Goal: Transaction & Acquisition: Purchase product/service

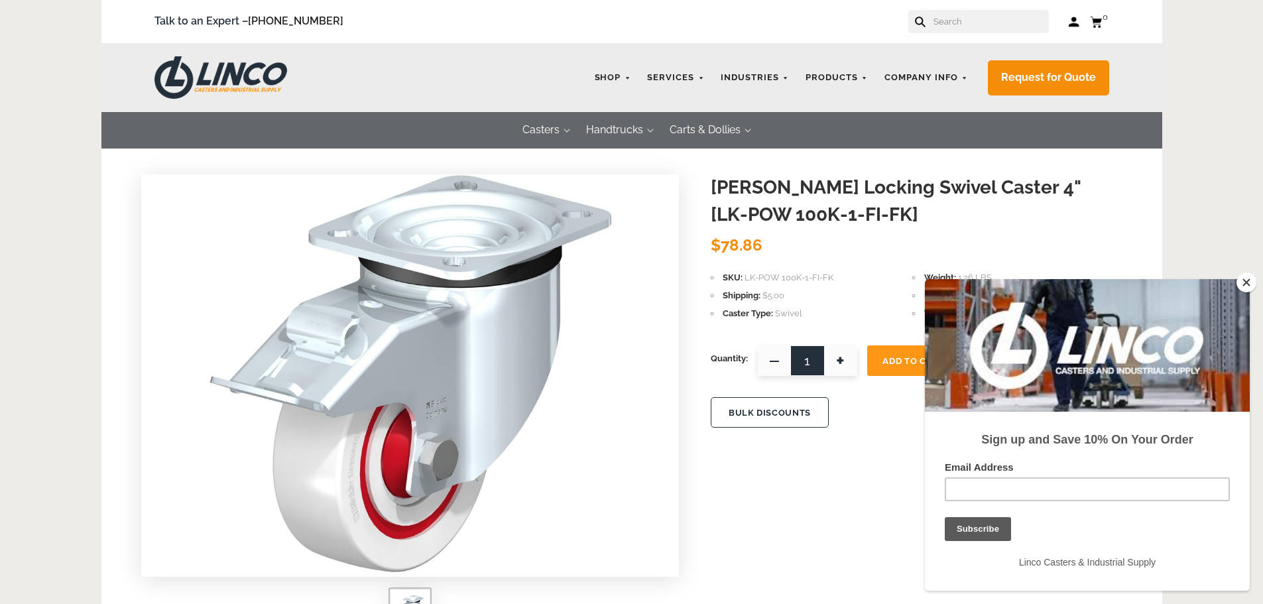
click at [846, 368] on span "+" at bounding box center [840, 360] width 33 height 30
type input "4"
click at [900, 353] on button "Add To Cart" at bounding box center [913, 360] width 93 height 30
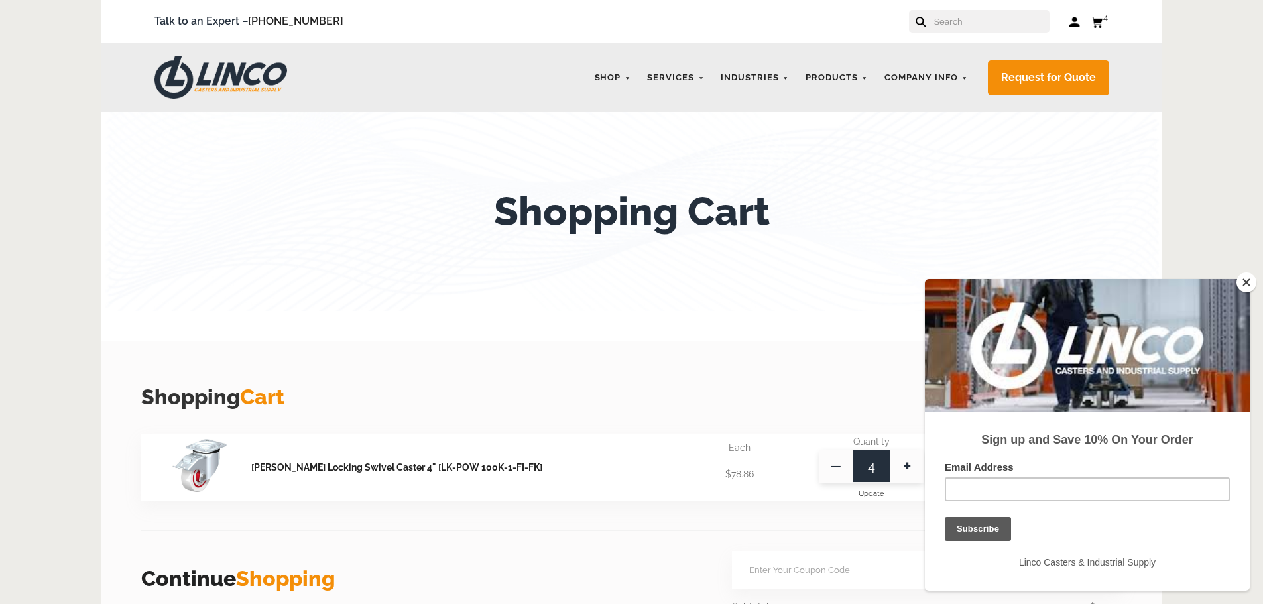
click at [1251, 276] on button "Close" at bounding box center [1246, 282] width 20 height 20
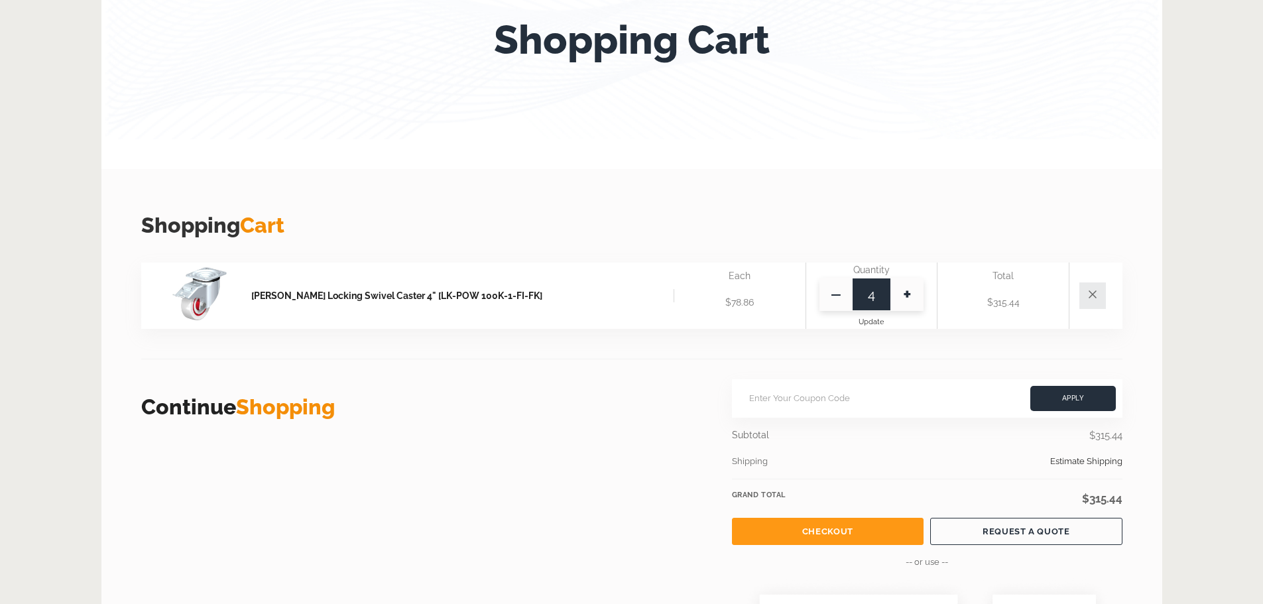
scroll to position [265, 0]
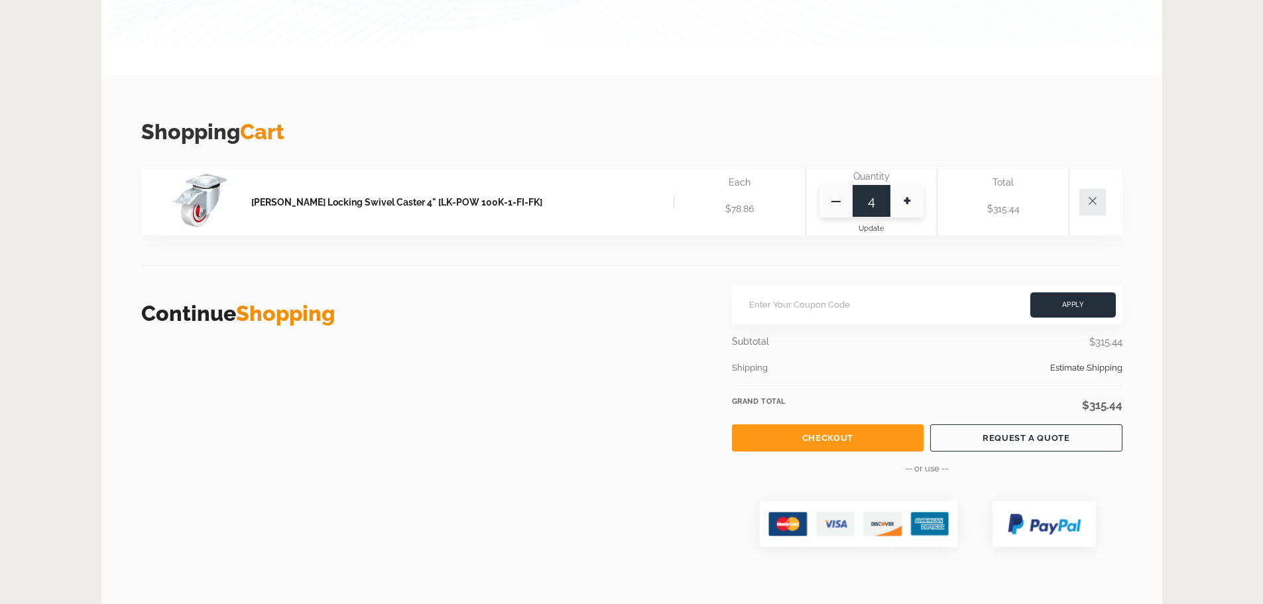
click at [838, 440] on link "Checkout" at bounding box center [828, 437] width 192 height 27
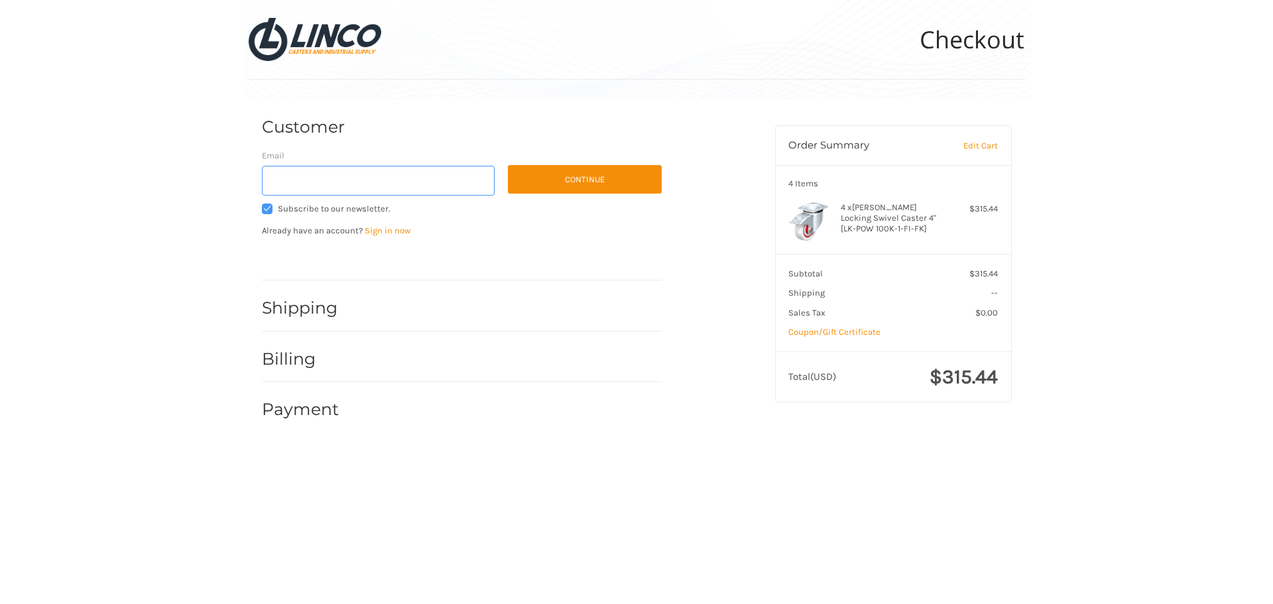
click at [391, 177] on input "Email" at bounding box center [378, 181] width 233 height 30
type input "[PERSON_NAME][EMAIL_ADDRESS][PERSON_NAME][DOMAIN_NAME]"
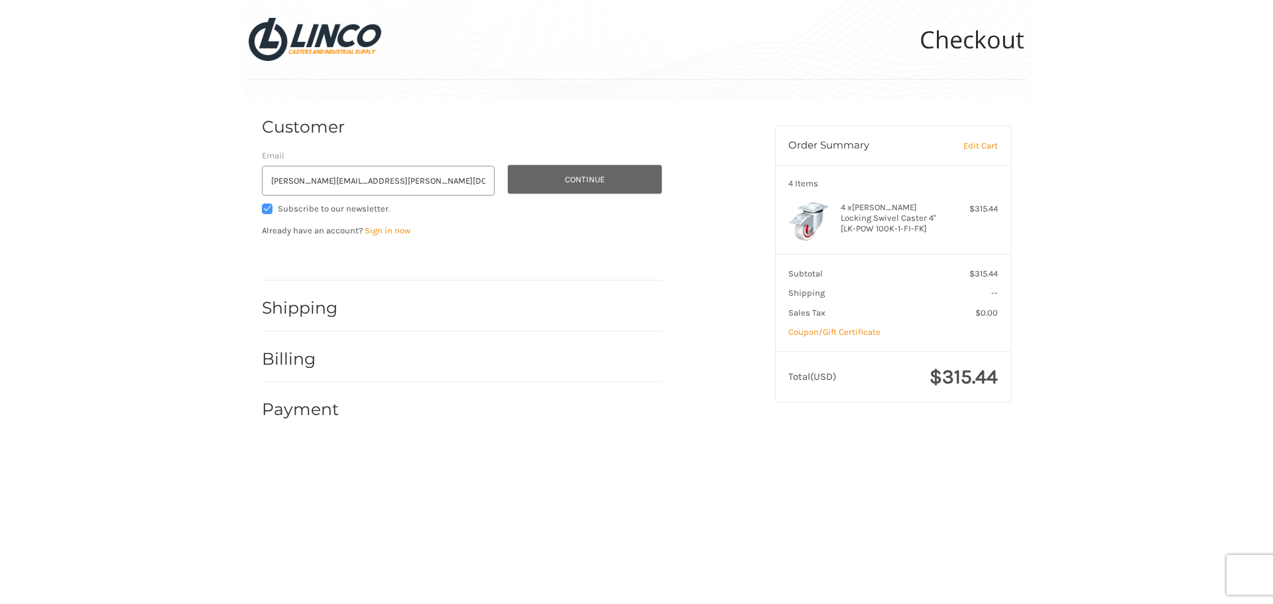
click at [565, 180] on button "Continue" at bounding box center [585, 179] width 154 height 28
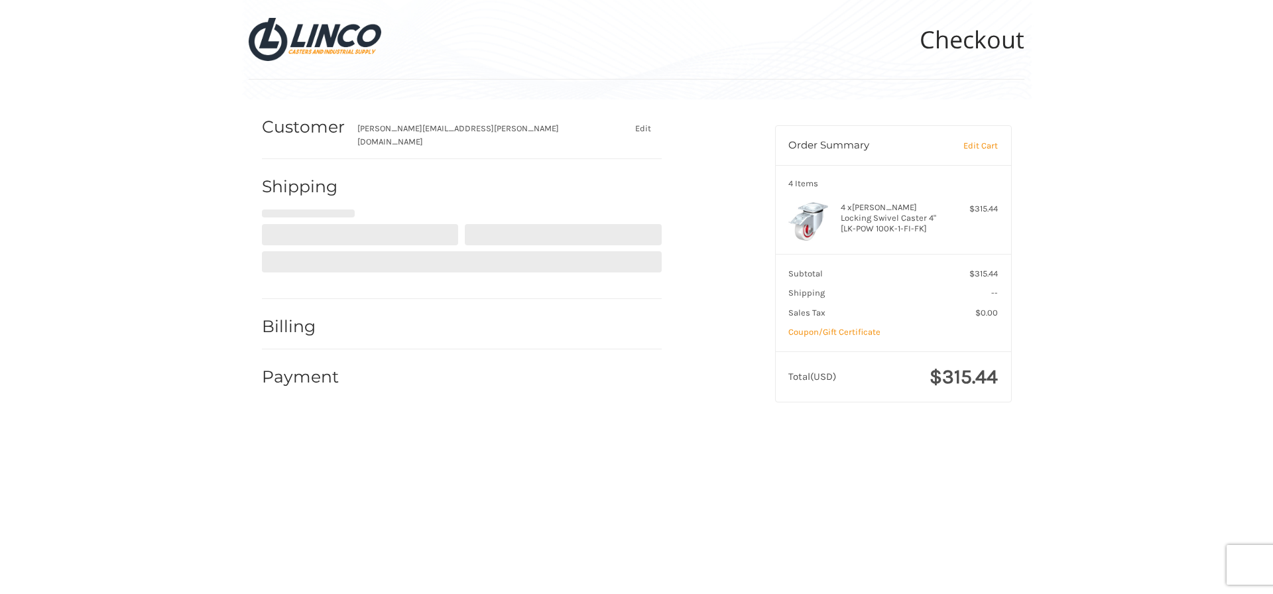
select select "US"
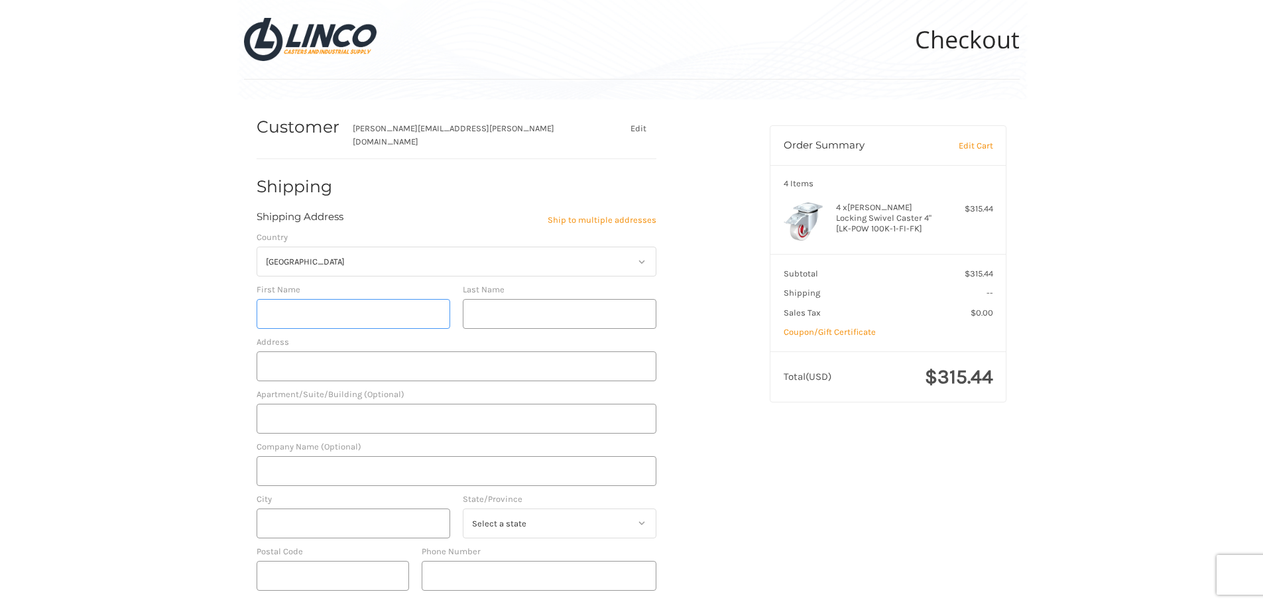
click at [333, 302] on input "First Name" at bounding box center [353, 314] width 194 height 30
type input "TROY"
click at [516, 301] on input "Last Name" at bounding box center [560, 314] width 194 height 30
type input "PERKINS"
click at [407, 355] on input "Address" at bounding box center [456, 366] width 400 height 30
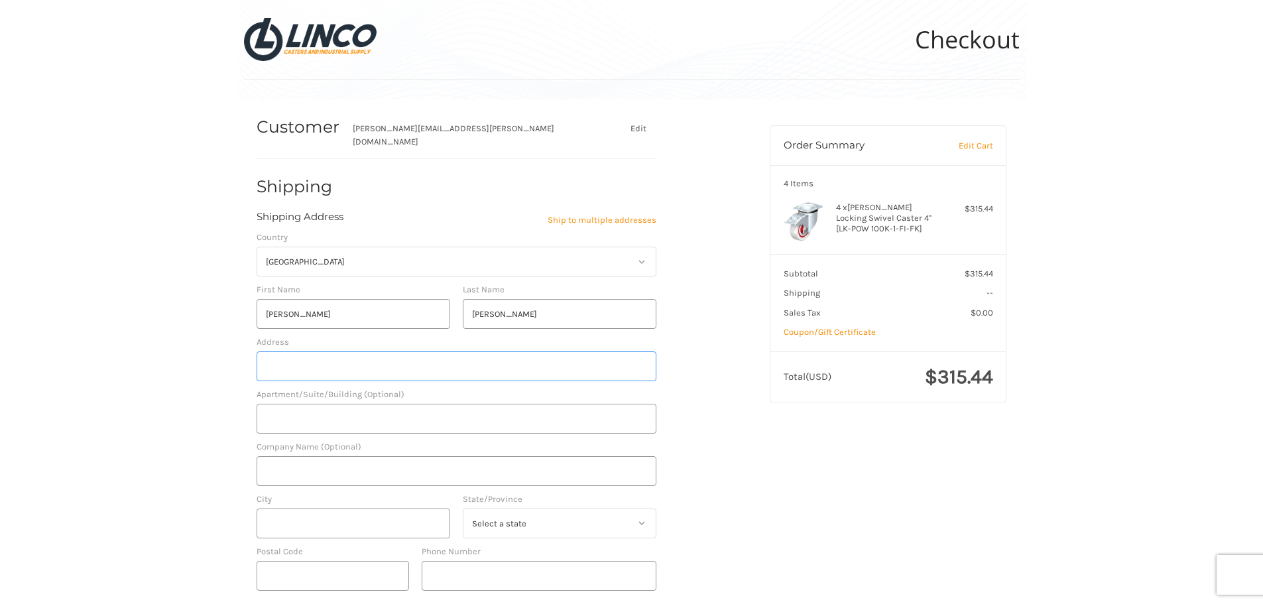
type input "1771 N. SCHMEER RD"
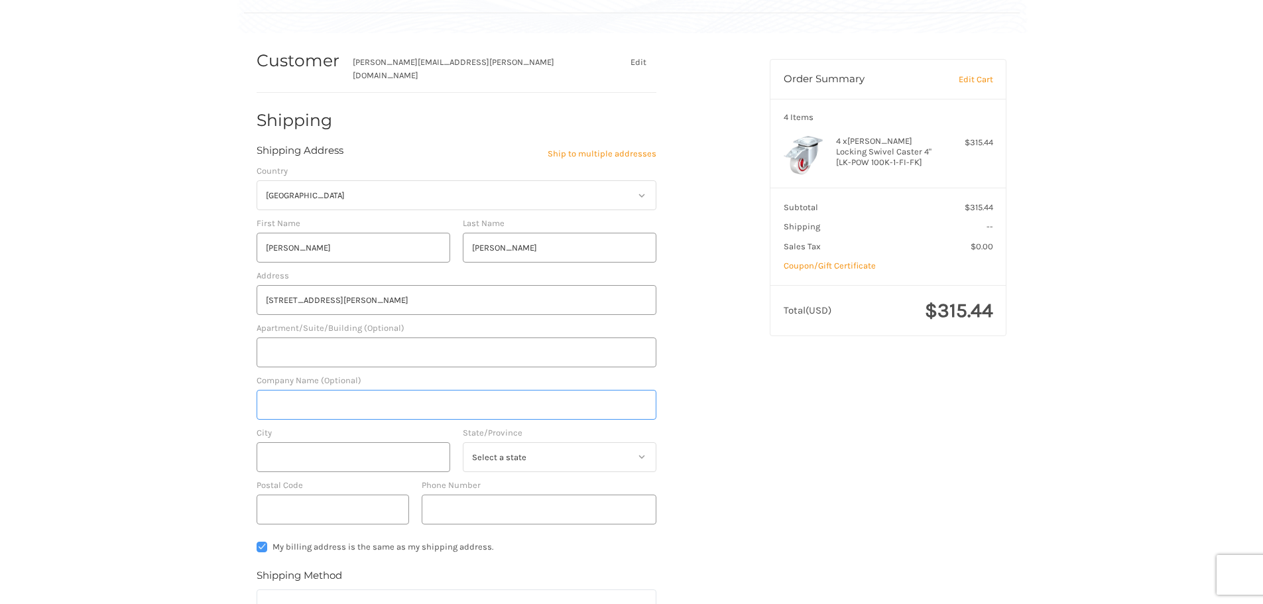
click at [297, 400] on input "Company Name (Optional)" at bounding box center [456, 405] width 400 height 30
type input "NORTH COAST"
click at [294, 443] on input "City" at bounding box center [353, 457] width 194 height 30
type input "PORTLAND"
click at [608, 443] on select "Select a state Alabama Alaska American Samoa Arizona Arkansas Armed Forces Amer…" at bounding box center [560, 457] width 194 height 30
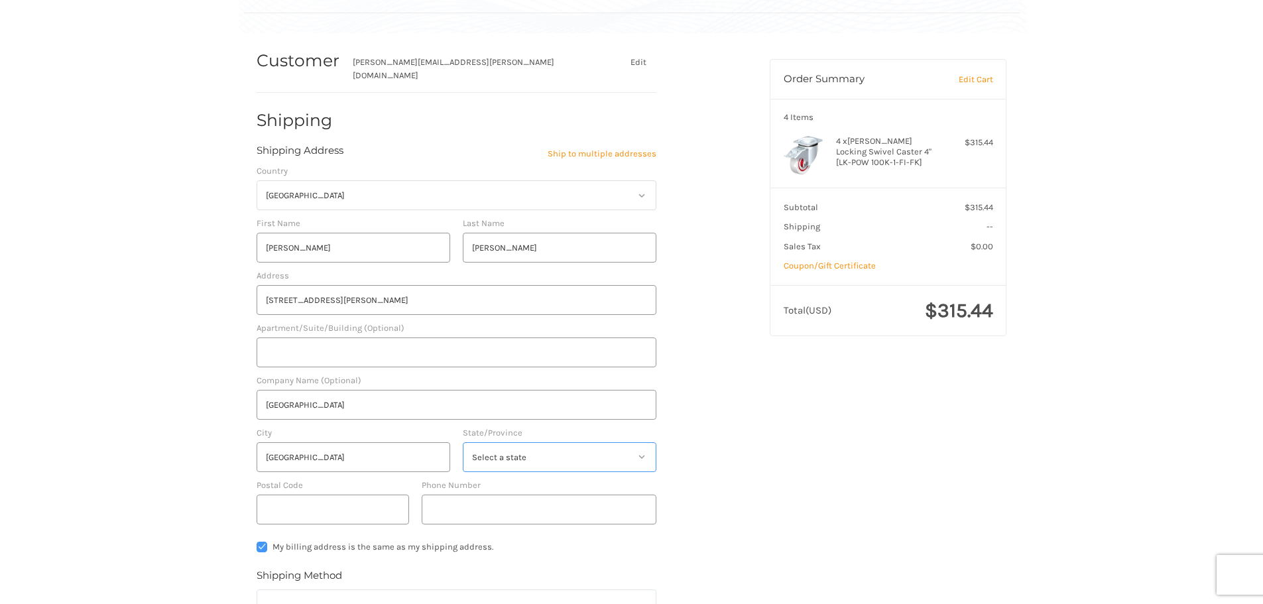
select select "OR"
click at [463, 442] on select "Select a state Alabama Alaska American Samoa Arizona Arkansas Armed Forces Amer…" at bounding box center [560, 457] width 194 height 30
click at [331, 494] on input "Postal Code" at bounding box center [332, 509] width 152 height 30
type input "97217"
click at [461, 507] on input "Phone Number" at bounding box center [539, 509] width 235 height 30
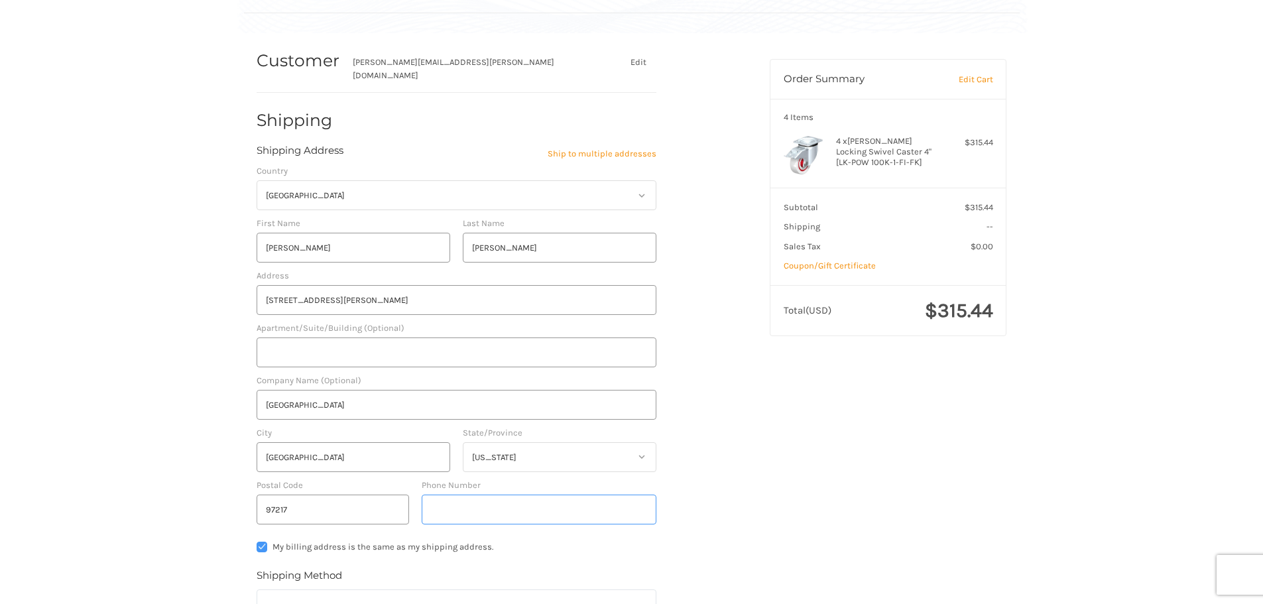
type input "425-212-3794"
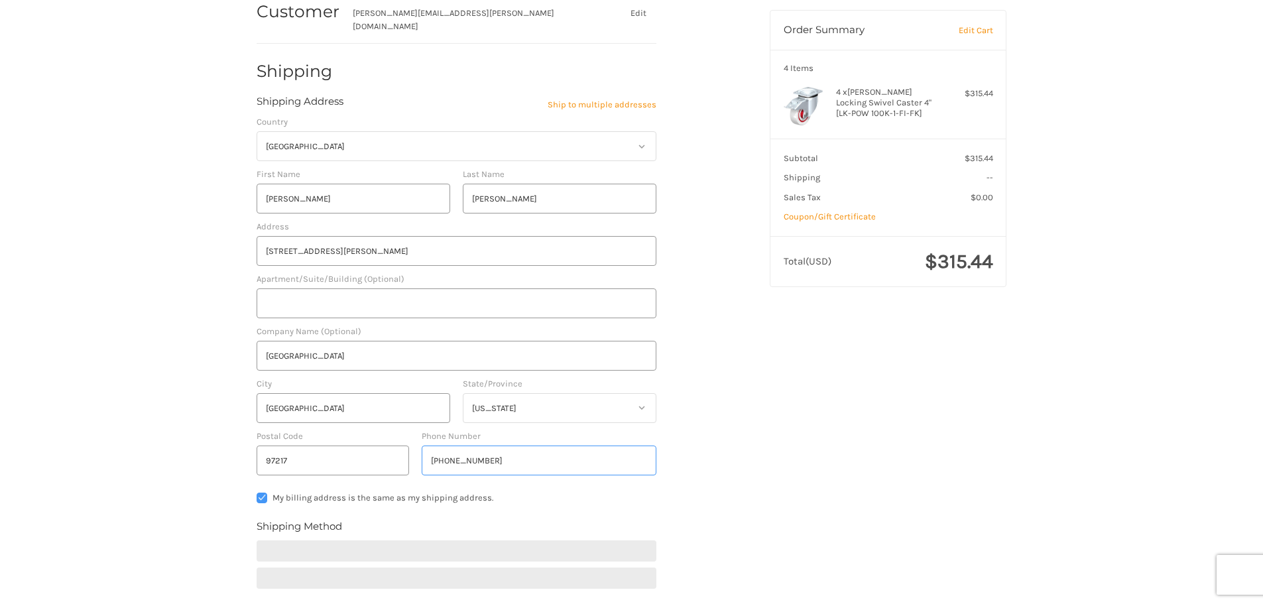
scroll to position [199, 0]
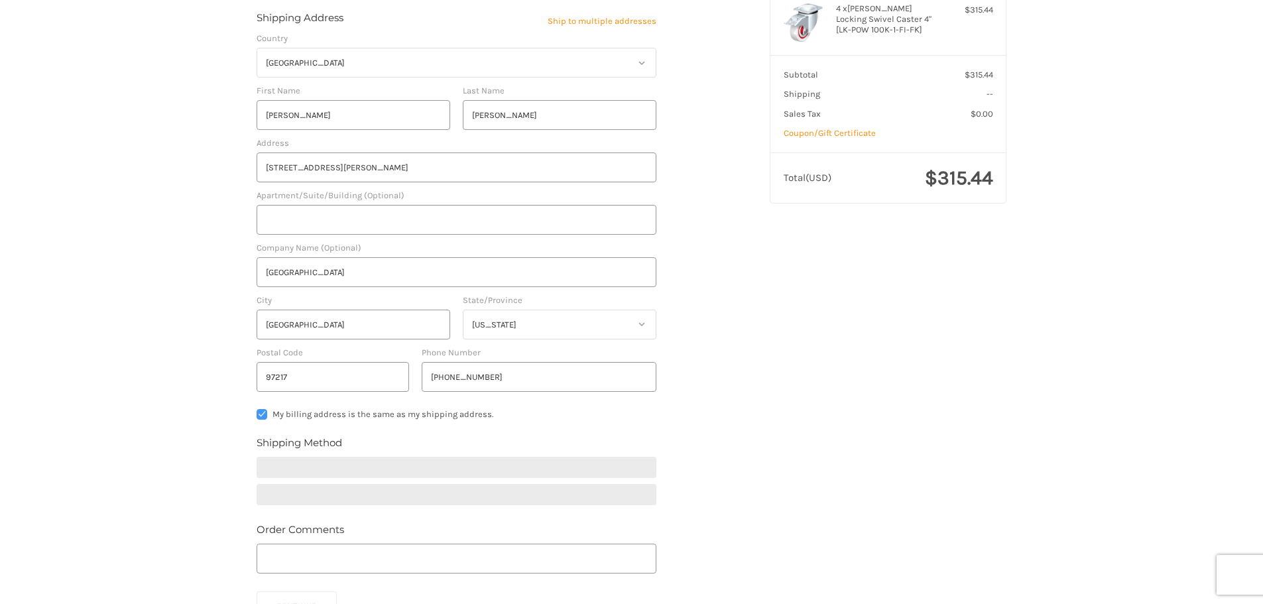
click at [260, 410] on label "My billing address is the same as my shipping address." at bounding box center [456, 414] width 400 height 11
click at [257, 410] on input "My billing address is the same as my shipping address." at bounding box center [256, 409] width 1 height 1
checkbox input "false"
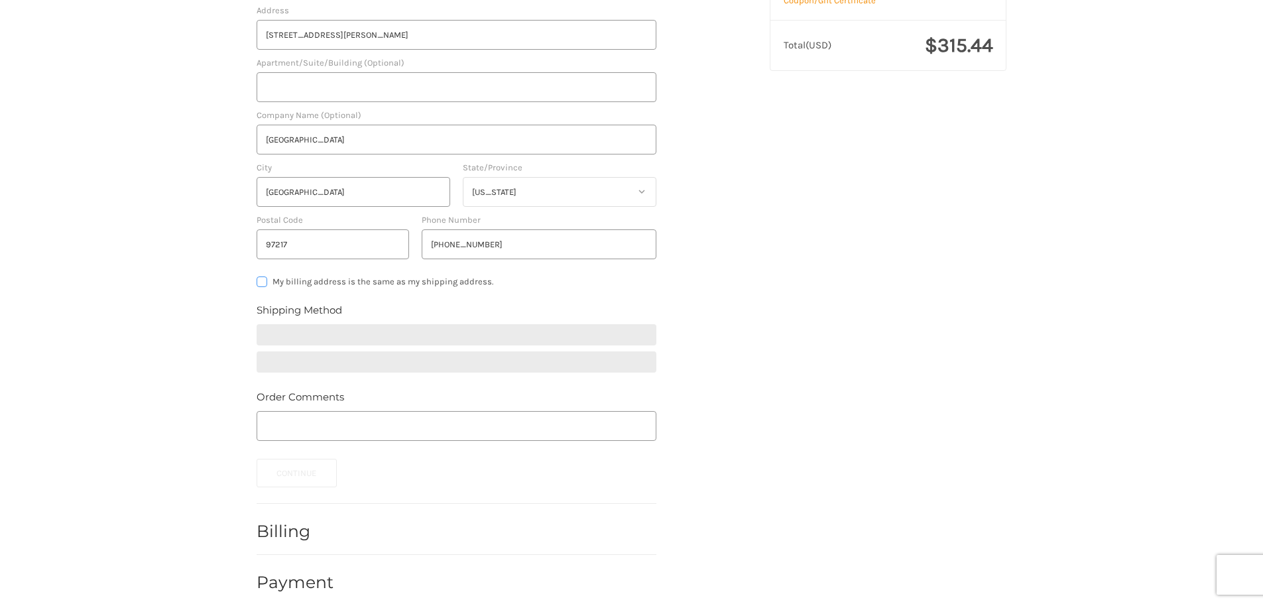
scroll to position [322, 0]
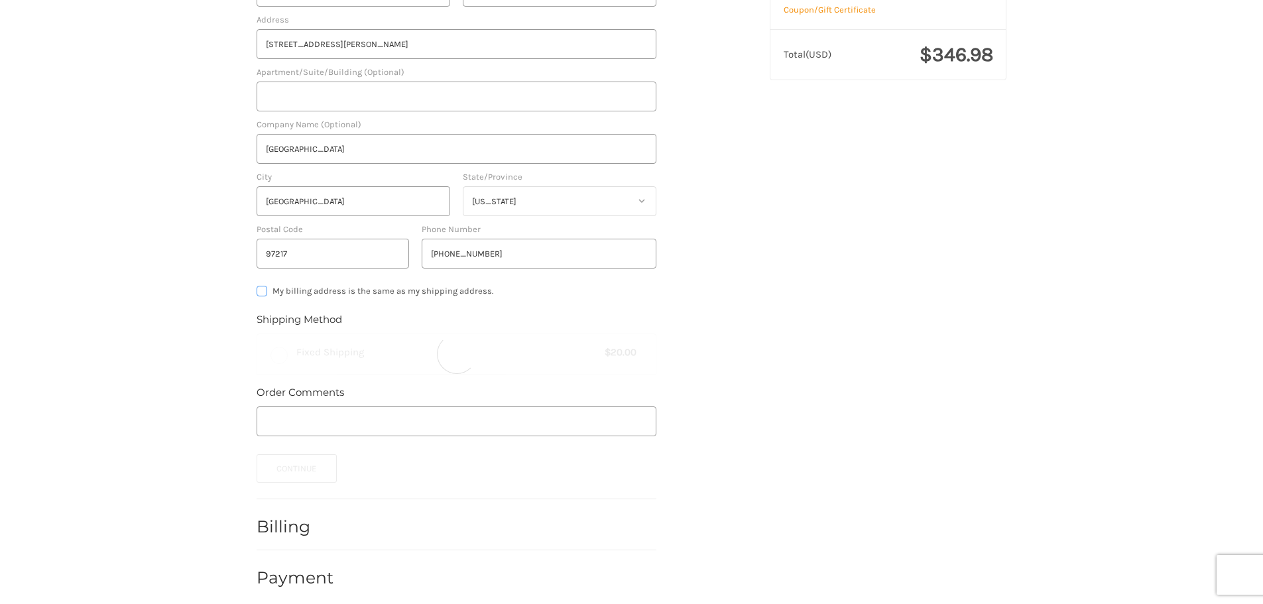
radio input "true"
click at [276, 406] on input "Order Comments" at bounding box center [456, 421] width 400 height 30
type input "P003086838"
click at [279, 463] on button "Continue" at bounding box center [296, 468] width 80 height 28
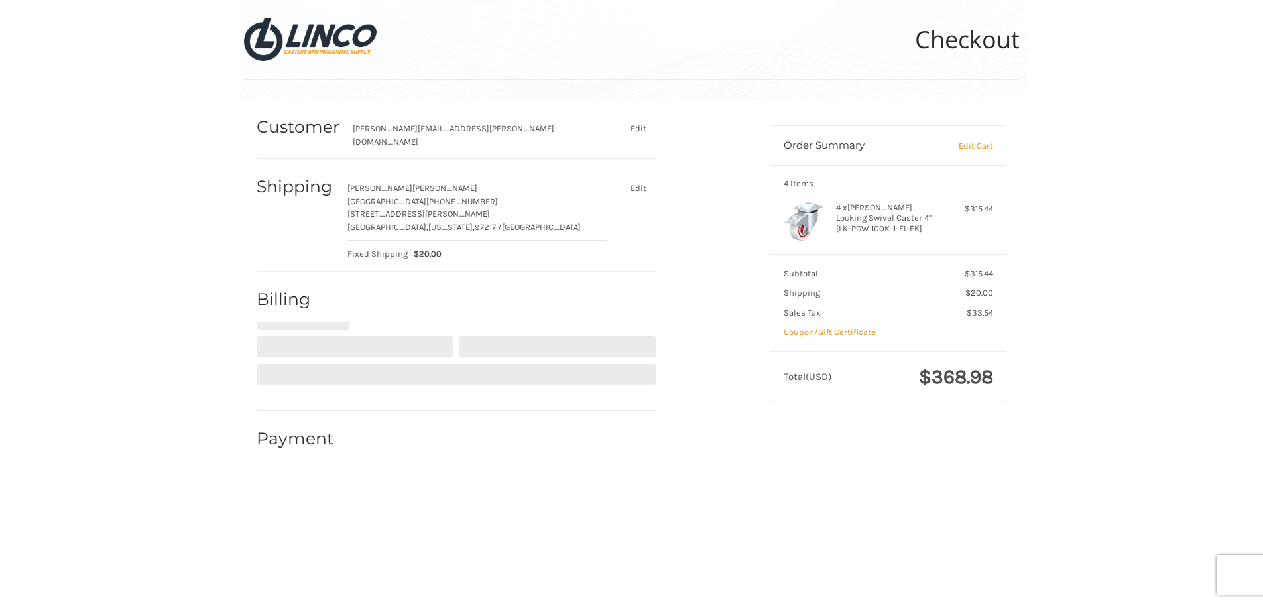
select select "US"
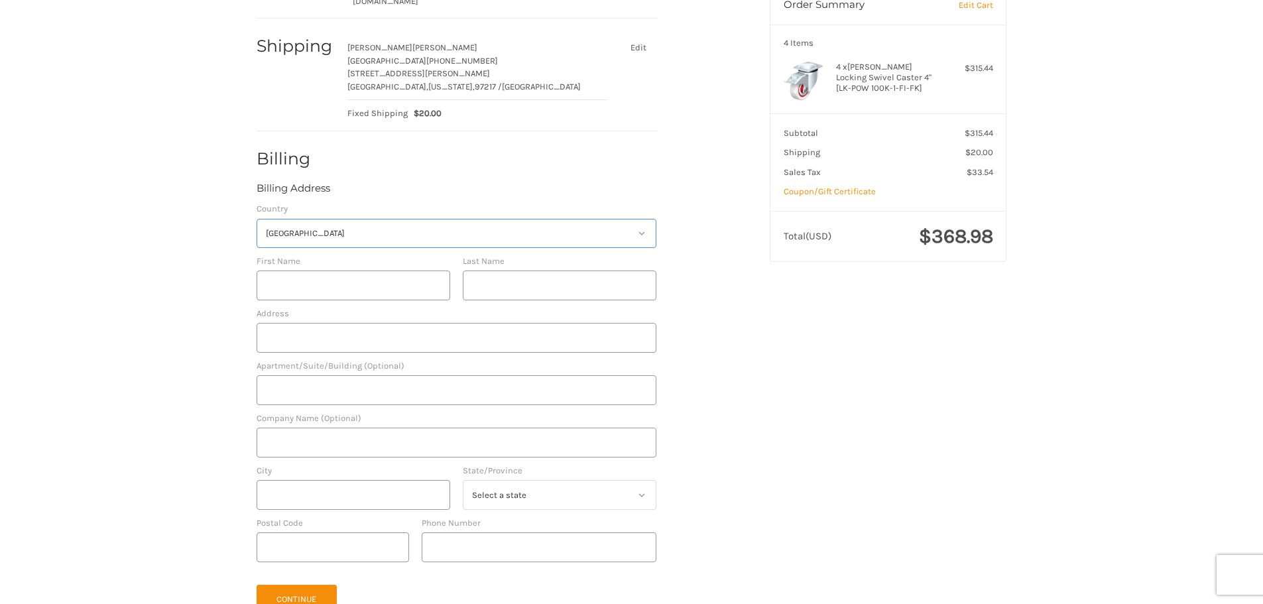
scroll to position [141, 0]
click at [328, 273] on input "First Name" at bounding box center [353, 285] width 194 height 30
type input "TROY"
click at [561, 274] on input "Last Name" at bounding box center [560, 285] width 194 height 30
type input "PERKINS"
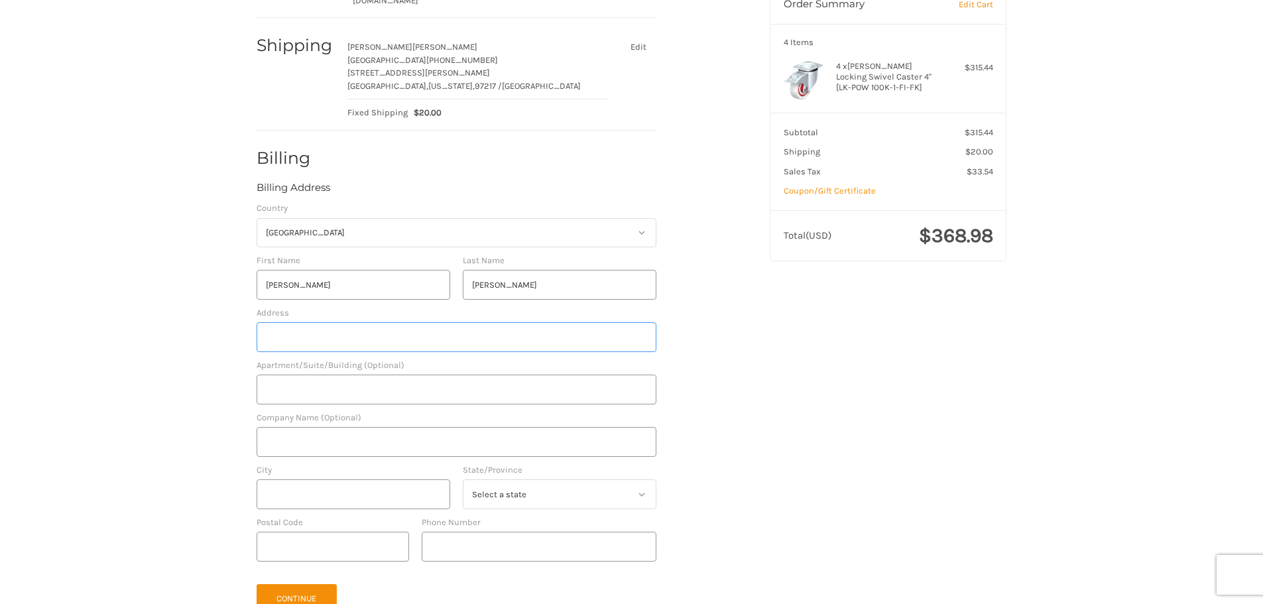
click at [317, 329] on input "Address" at bounding box center [456, 337] width 400 height 30
type input "2450 8TH AVE S"
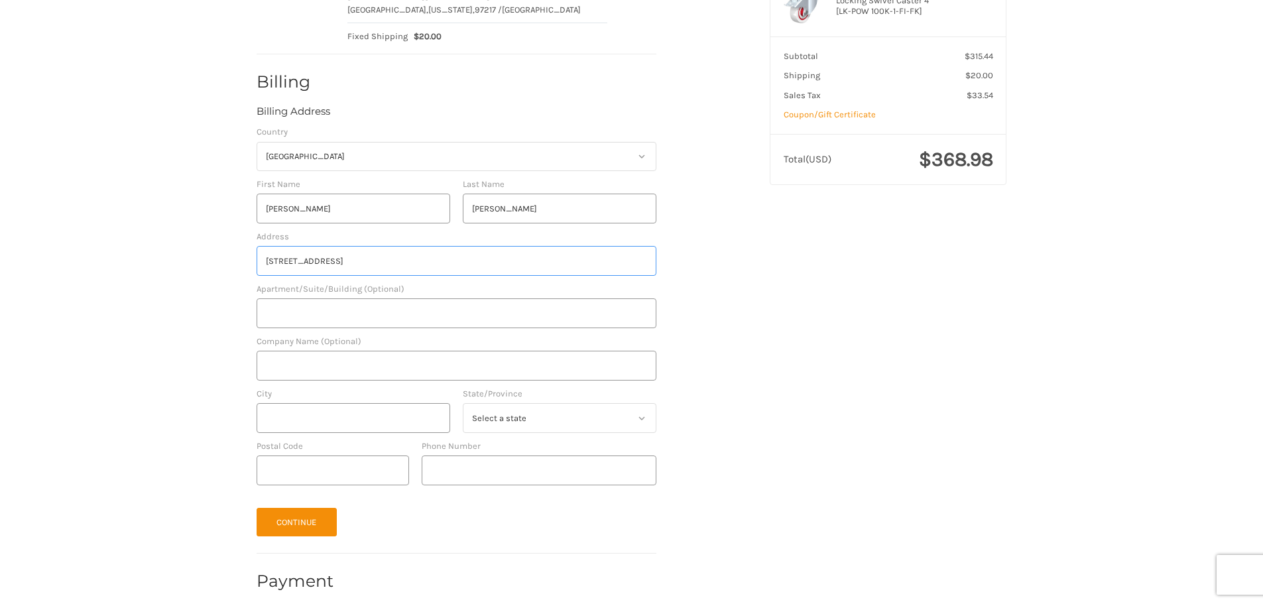
scroll to position [220, 0]
click at [299, 400] on input "City" at bounding box center [353, 415] width 194 height 30
type input "SEATTLE"
select select "WA"
click at [350, 457] on input "Postal Code" at bounding box center [332, 468] width 152 height 30
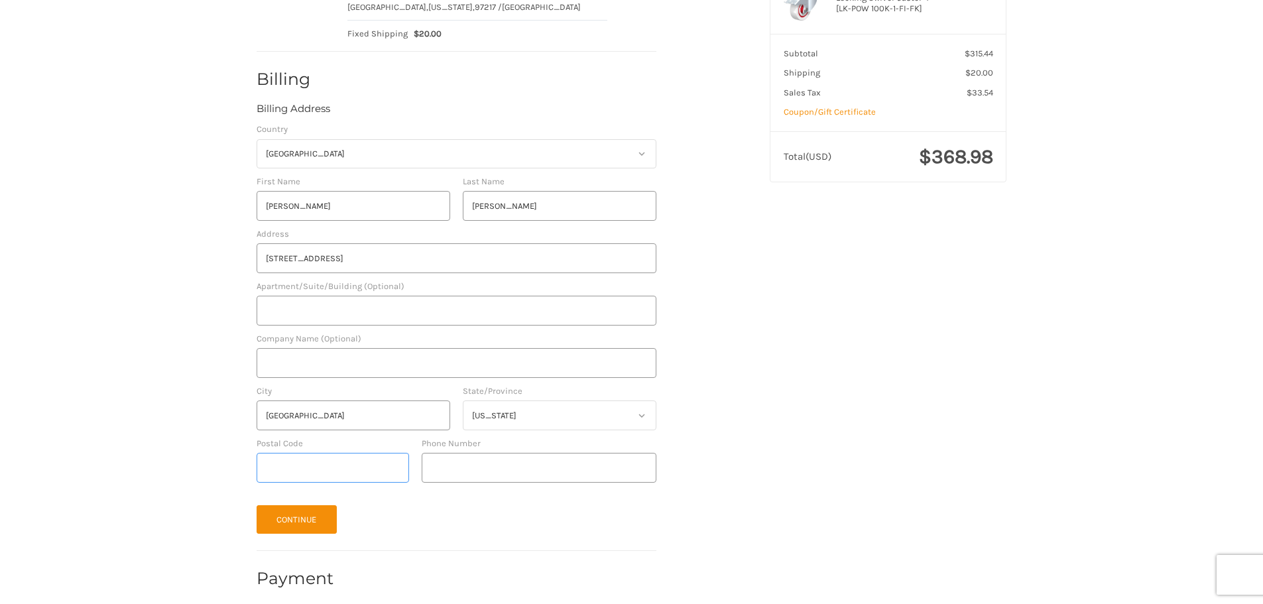
type input "98134"
click at [467, 471] on input "Phone Number" at bounding box center [539, 468] width 235 height 30
type input "425-212-3794"
click at [290, 505] on button "Continue" at bounding box center [296, 519] width 80 height 28
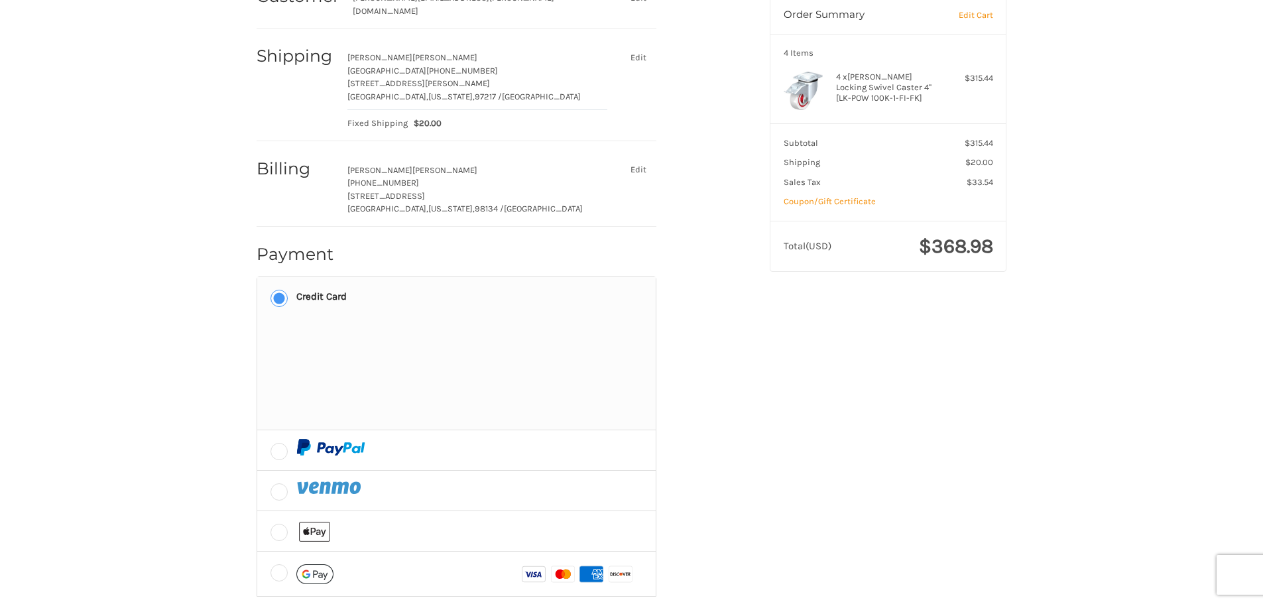
scroll to position [196, 0]
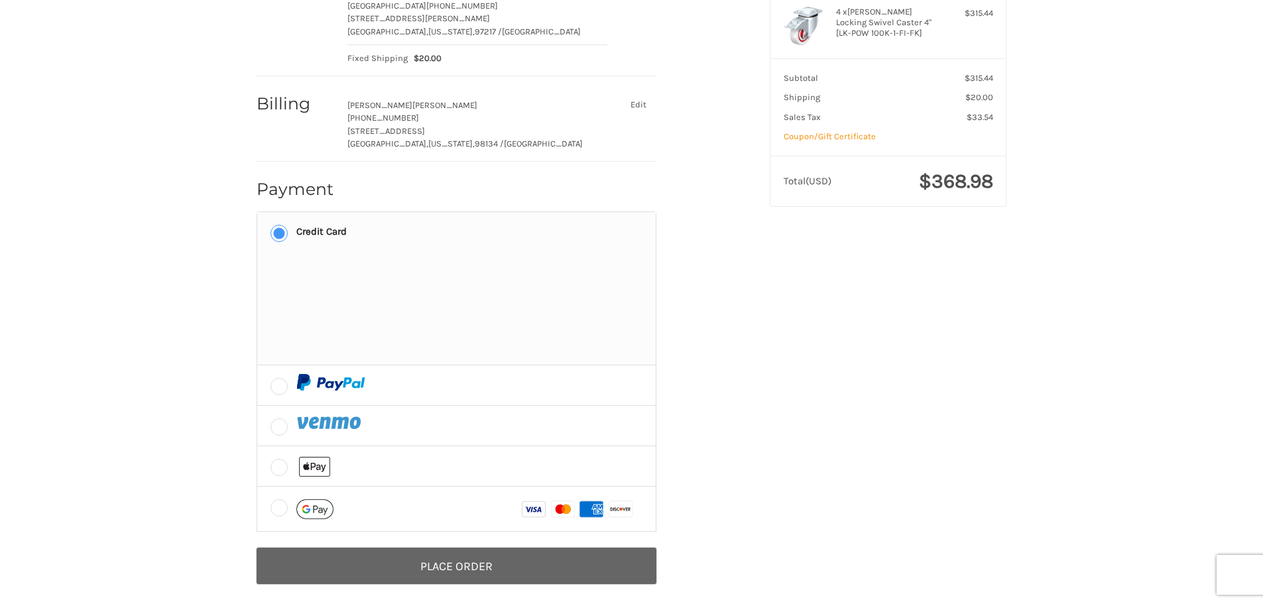
click at [466, 553] on button "Place Order" at bounding box center [456, 565] width 400 height 36
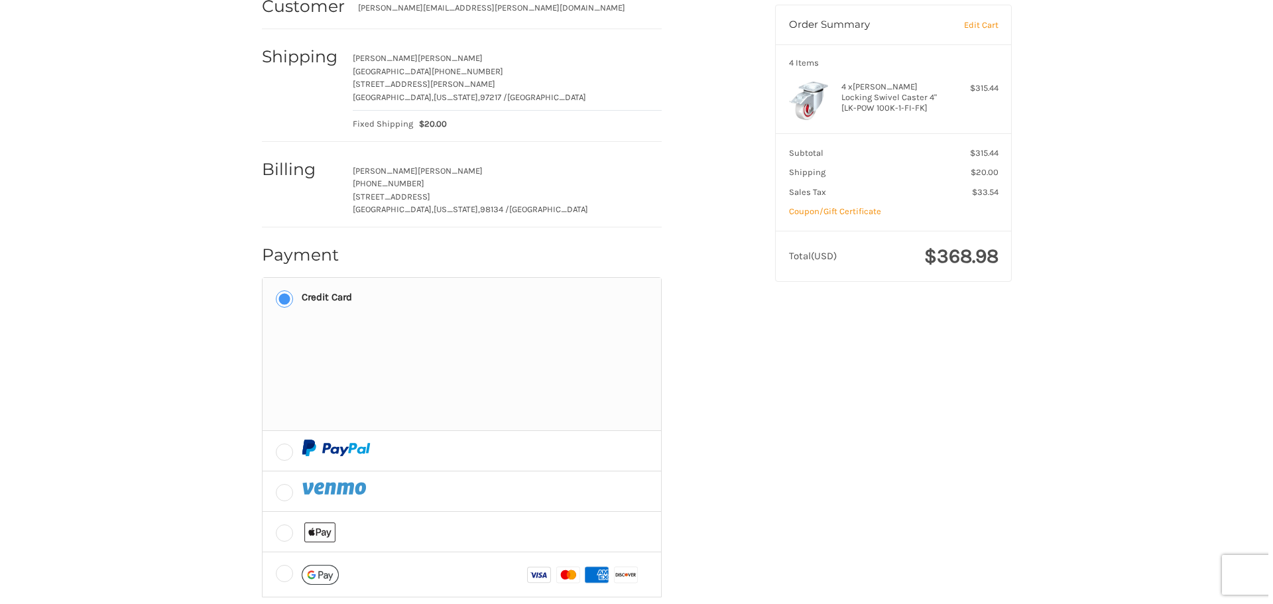
scroll to position [0, 0]
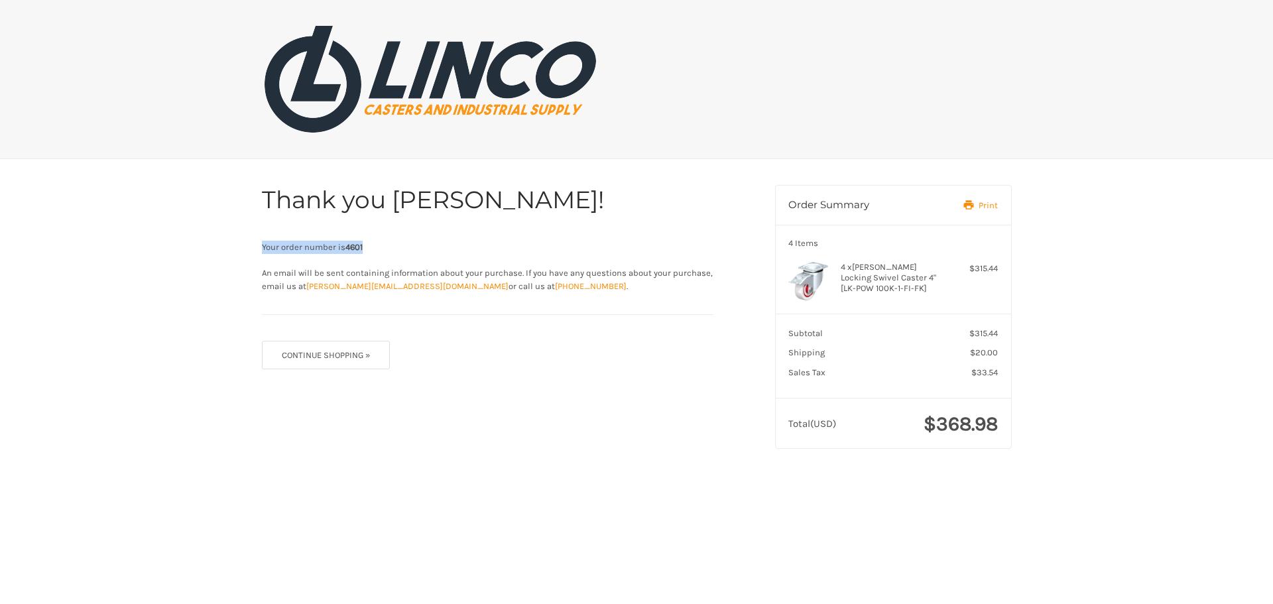
drag, startPoint x: 382, startPoint y: 248, endPoint x: 227, endPoint y: 242, distance: 155.2
click at [227, 242] on div "Thank you [PERSON_NAME]! Your order number is 4601 An email will be sent contai…" at bounding box center [636, 316] width 1273 height 315
copy span "Your order number is 4601"
click at [59, 167] on div "Thank you [PERSON_NAME]! Your order number is 4601 An email will be sent contai…" at bounding box center [636, 316] width 1273 height 315
